Goal: Task Accomplishment & Management: Manage account settings

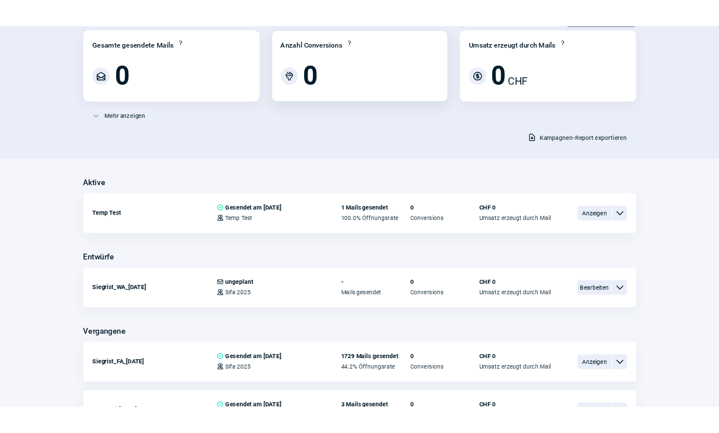
scroll to position [215, 0]
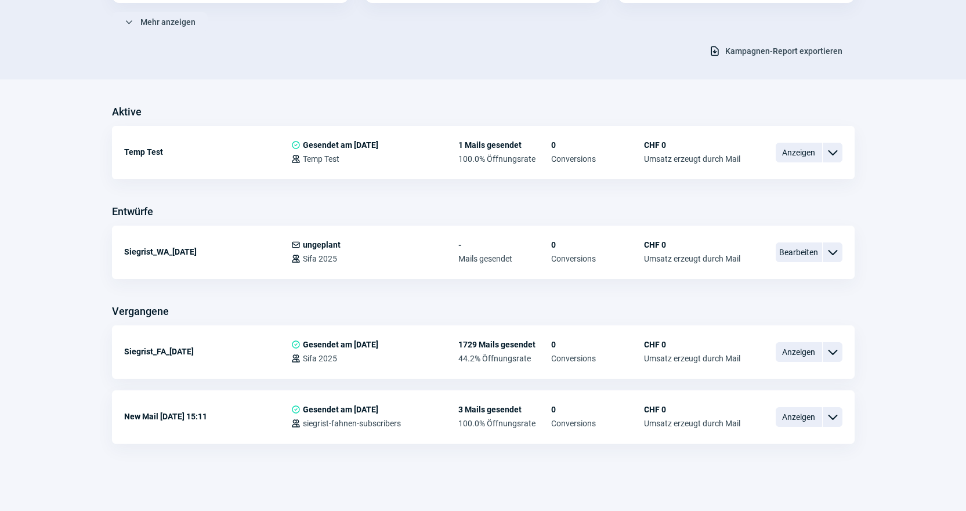
click at [532, 202] on div "Aktive Temp Test CheckCircle icon Gesendet am 08.05.2025 Users icon Temp Test 1…" at bounding box center [483, 273] width 742 height 341
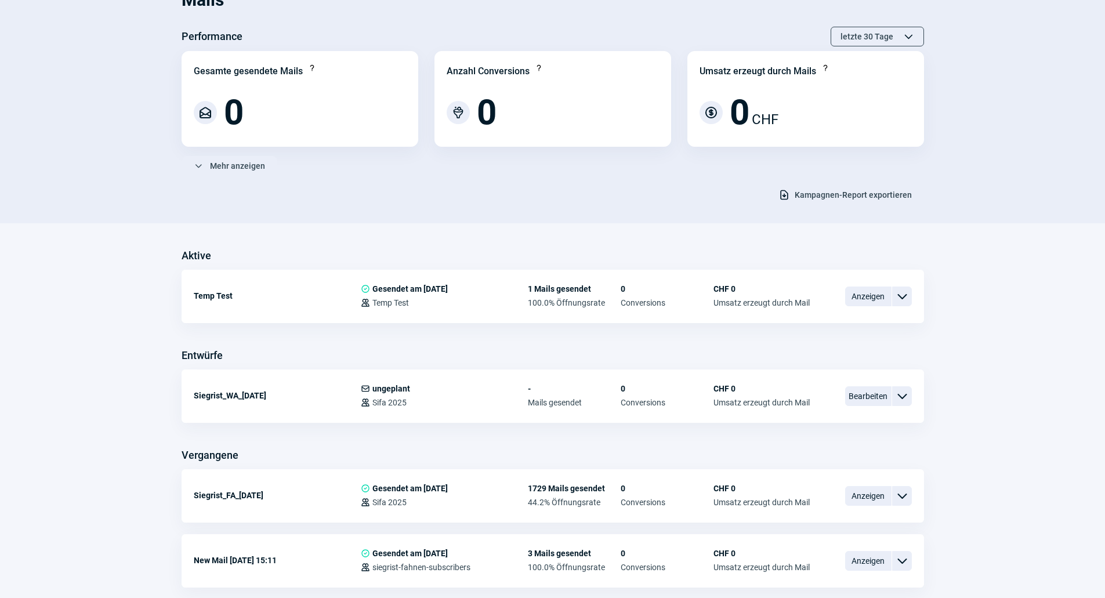
scroll to position [0, 0]
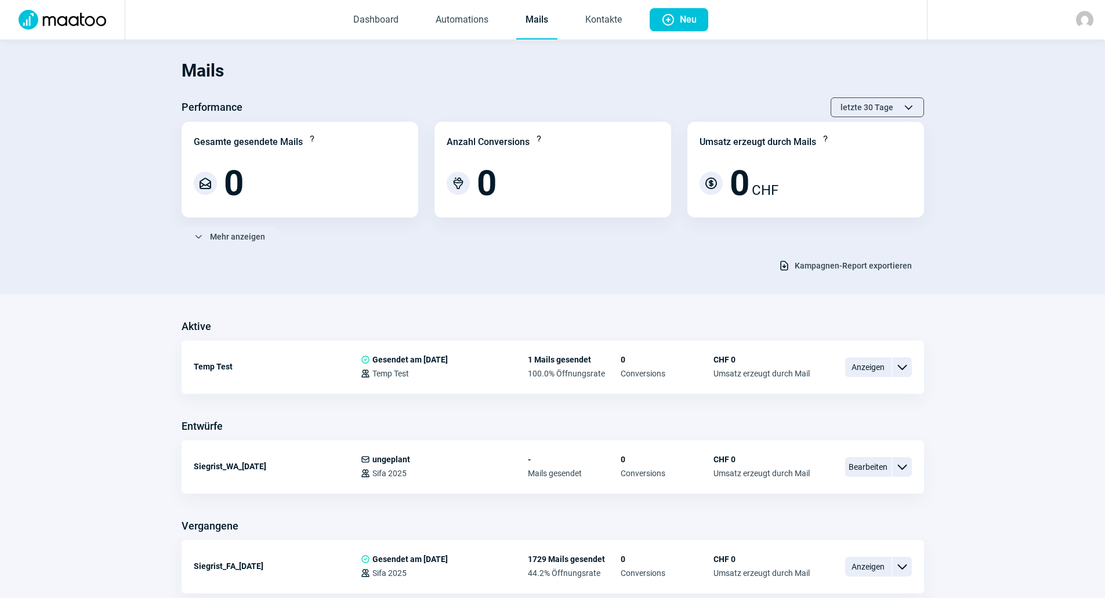
click at [974, 18] on img at bounding box center [1084, 19] width 17 height 17
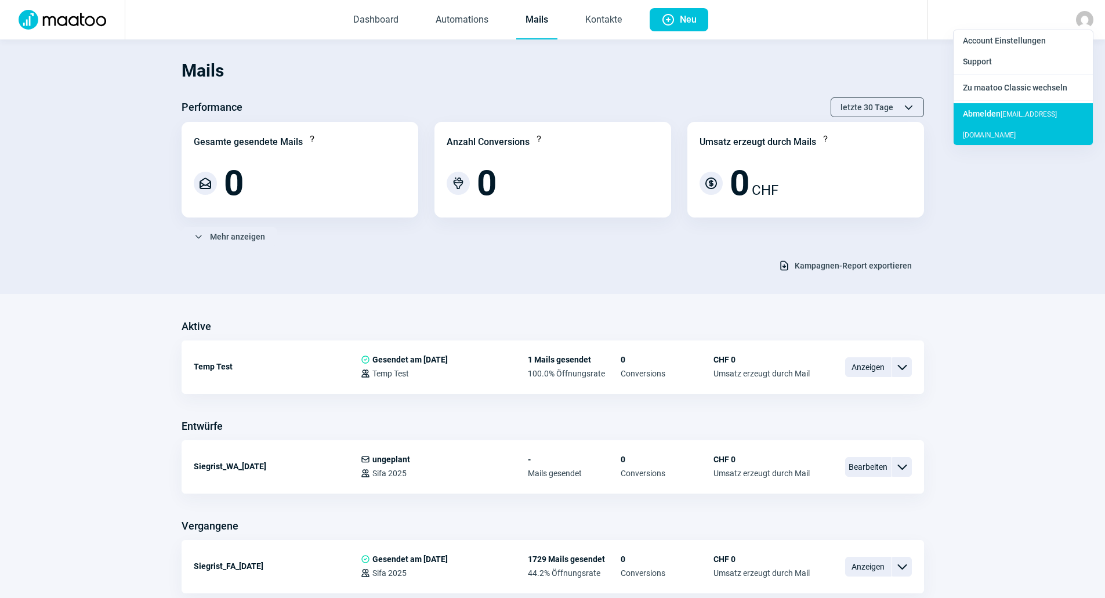
click at [974, 117] on div "Abmelden dzeva.tafoski@rosmerta.ch" at bounding box center [1022, 124] width 139 height 42
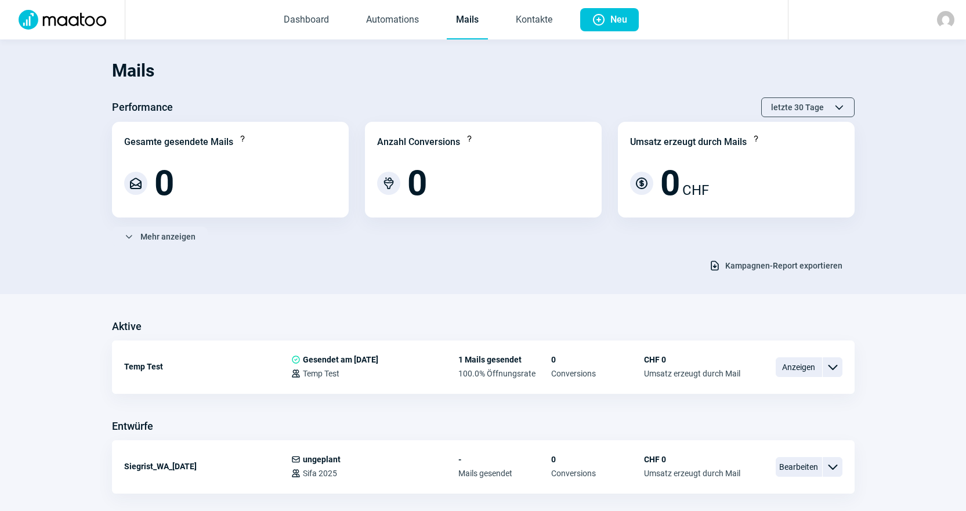
click at [943, 21] on img at bounding box center [945, 19] width 17 height 17
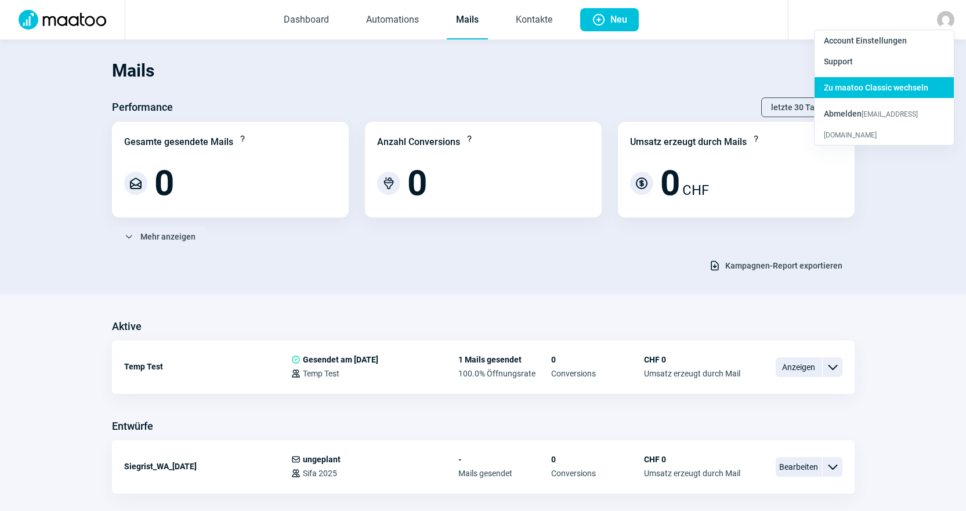
click at [894, 95] on div "Zu maatoo Classic wechseln" at bounding box center [883, 87] width 139 height 21
